Goal: Task Accomplishment & Management: Use online tool/utility

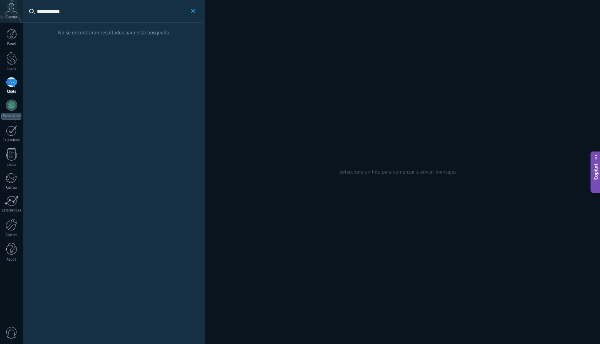
type input "**********"
click at [10, 77] on div "2" at bounding box center [11, 82] width 11 height 10
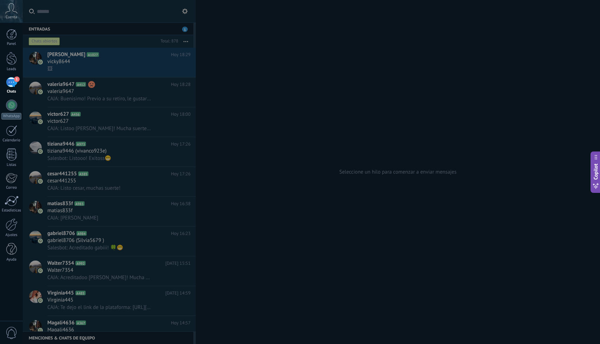
click at [118, 72] on div at bounding box center [300, 172] width 600 height 344
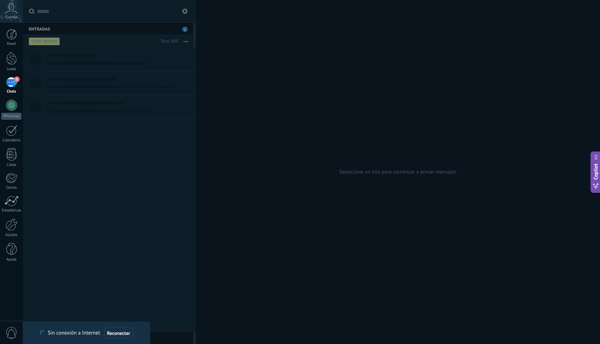
click at [10, 91] on div "Chats" at bounding box center [11, 92] width 20 height 5
